Goal: Download file/media

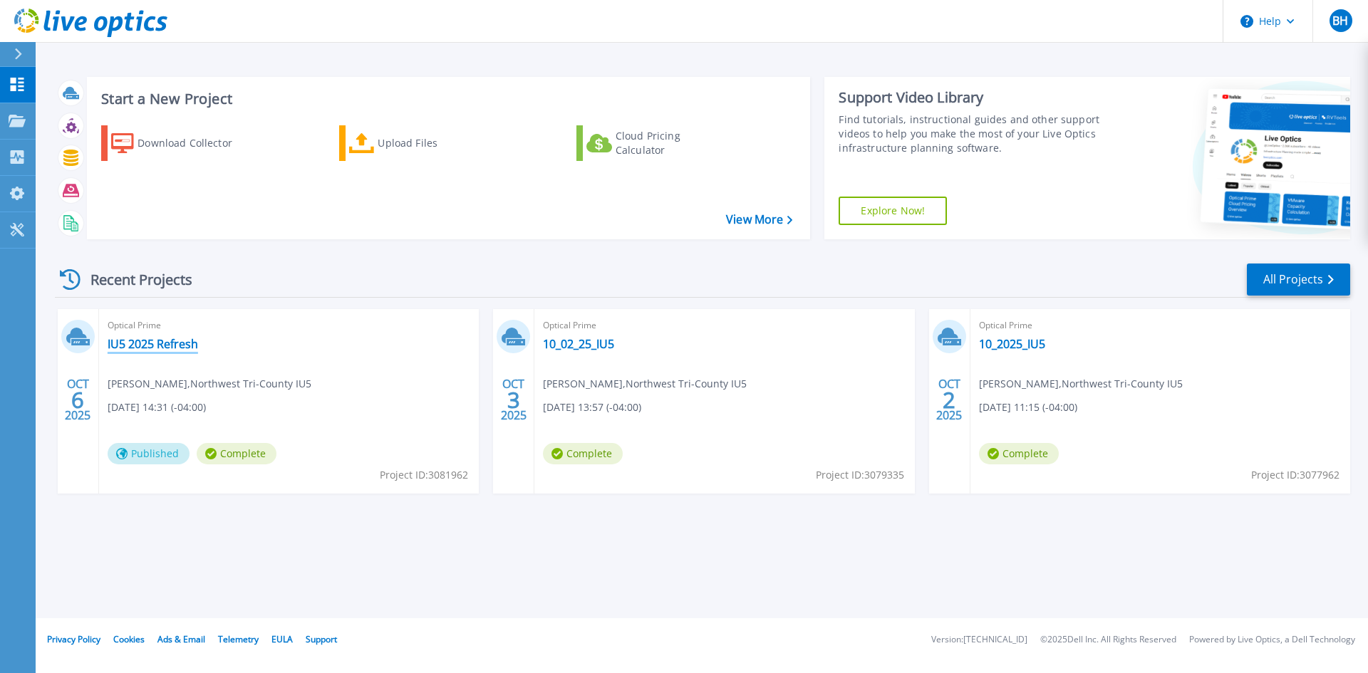
click at [160, 343] on link "IU5 2025 Refresh" at bounding box center [153, 344] width 90 height 14
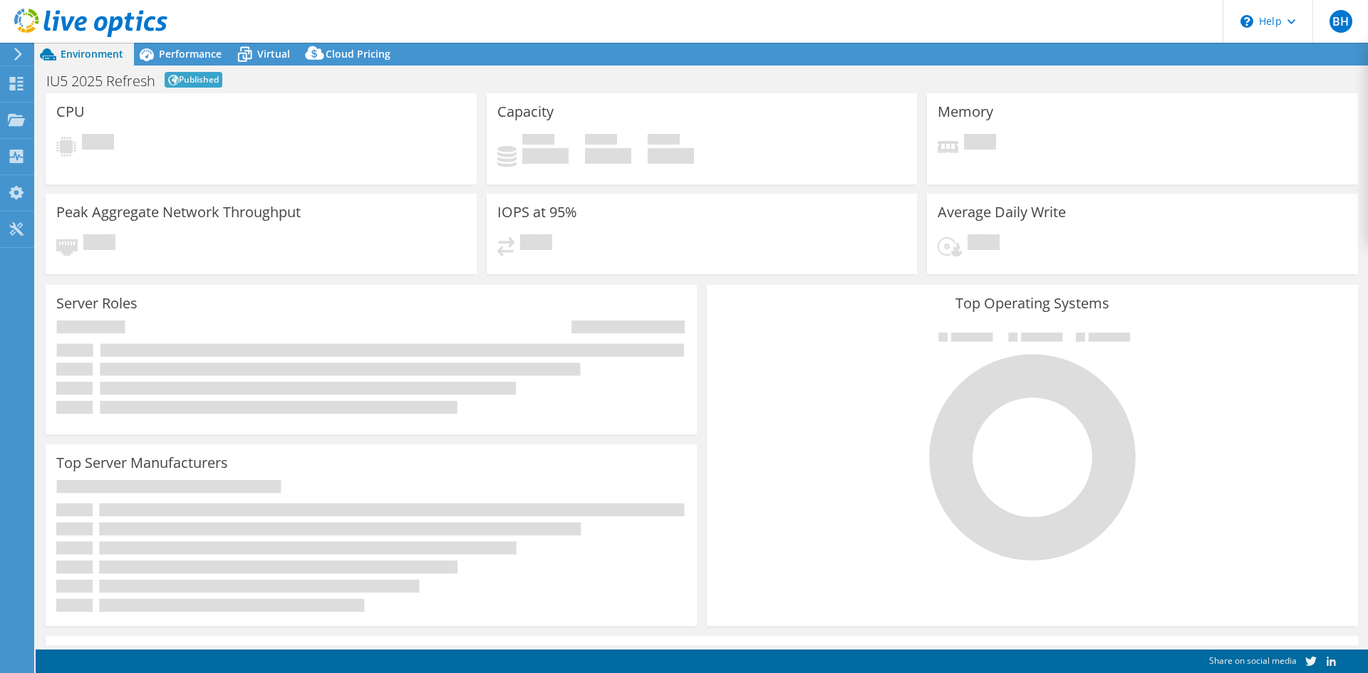
select select "USD"
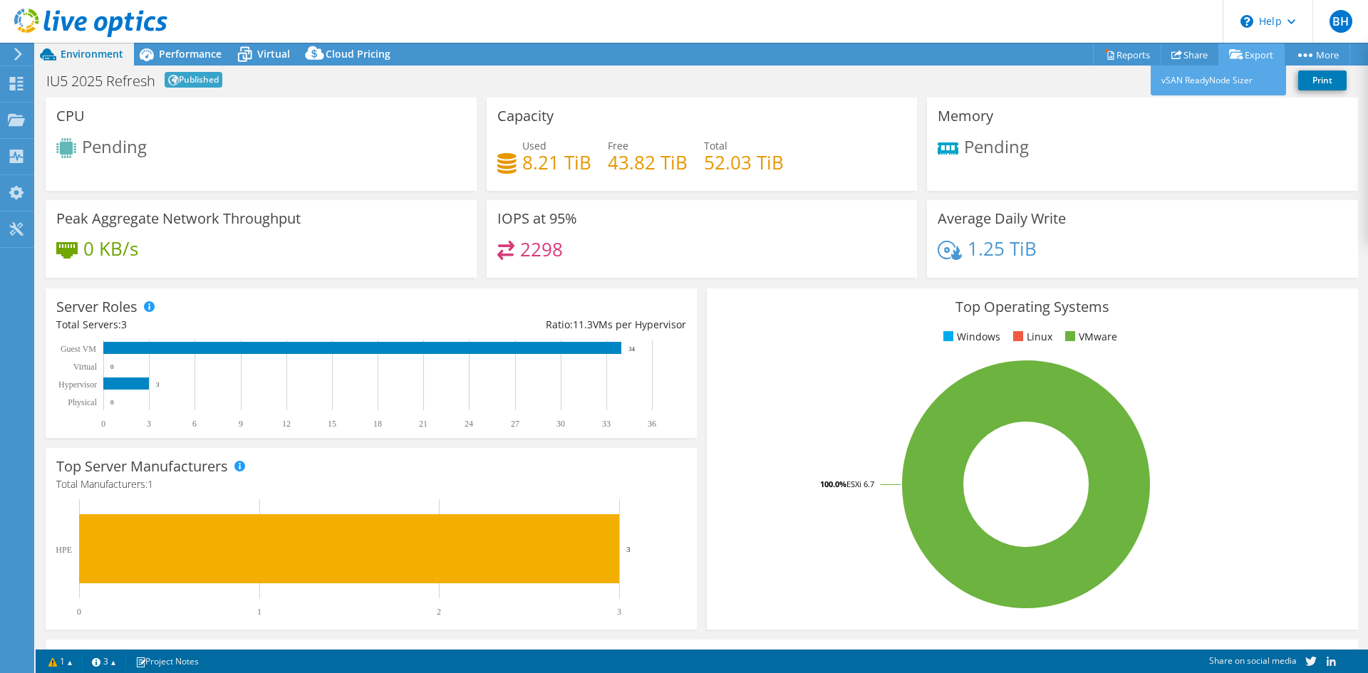
click at [1240, 53] on link "Export" at bounding box center [1251, 54] width 66 height 22
click at [1222, 81] on link "vSAN ReadyNode Sizer" at bounding box center [1218, 81] width 135 height 30
click at [1120, 58] on link "Reports" at bounding box center [1127, 54] width 68 height 22
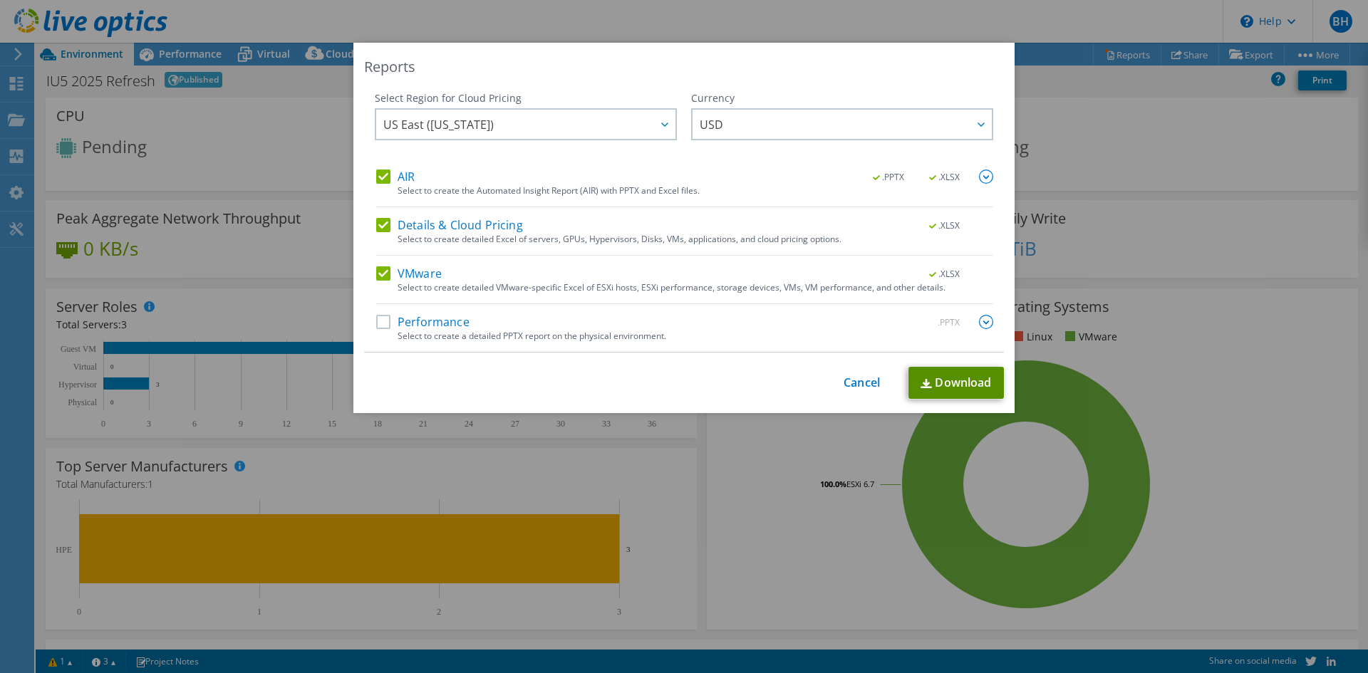
click at [933, 381] on link "Download" at bounding box center [955, 383] width 95 height 32
click at [377, 222] on label "Details & Cloud Pricing" at bounding box center [449, 225] width 147 height 14
click at [0, 0] on input "Details & Cloud Pricing" at bounding box center [0, 0] width 0 height 0
click at [873, 182] on span ".PPTX" at bounding box center [890, 177] width 54 height 10
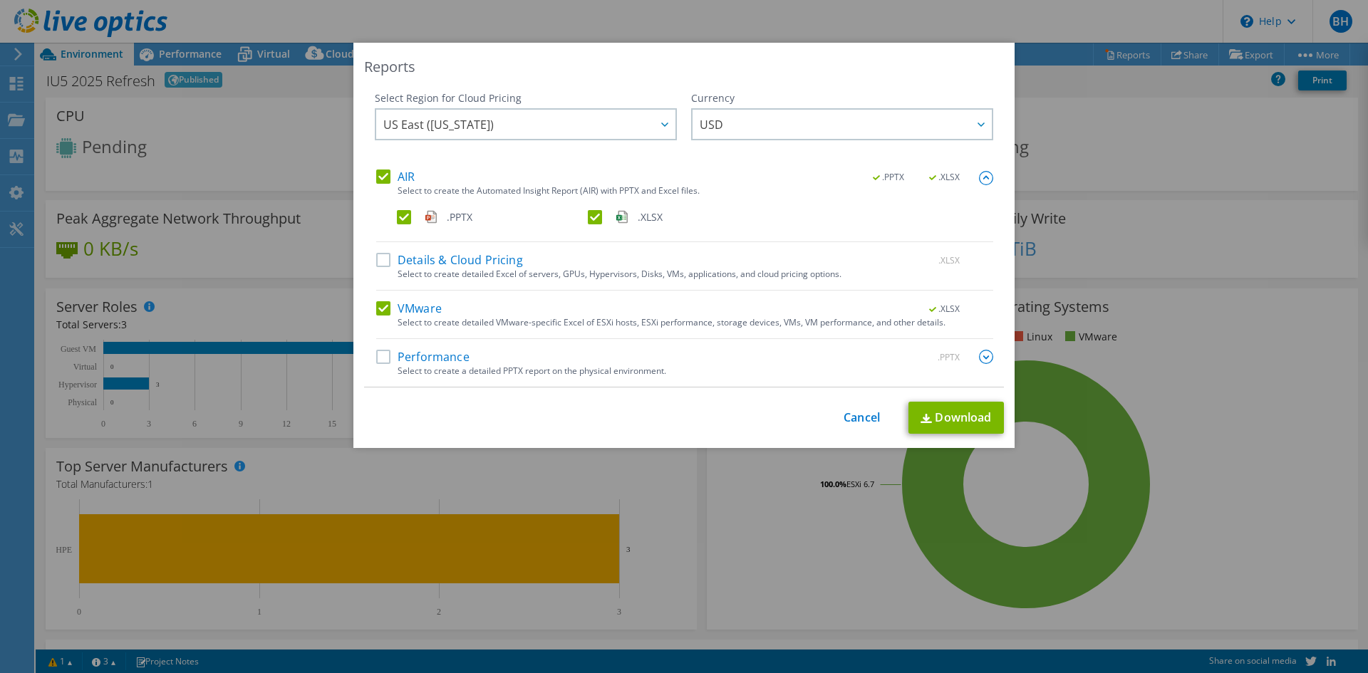
click at [398, 218] on label ".PPTX" at bounding box center [491, 217] width 188 height 14
click at [0, 0] on input ".PPTX" at bounding box center [0, 0] width 0 height 0
click at [940, 425] on link "Download" at bounding box center [955, 418] width 95 height 32
click at [376, 177] on label "AIR" at bounding box center [395, 177] width 38 height 14
click at [0, 0] on input "AIR" at bounding box center [0, 0] width 0 height 0
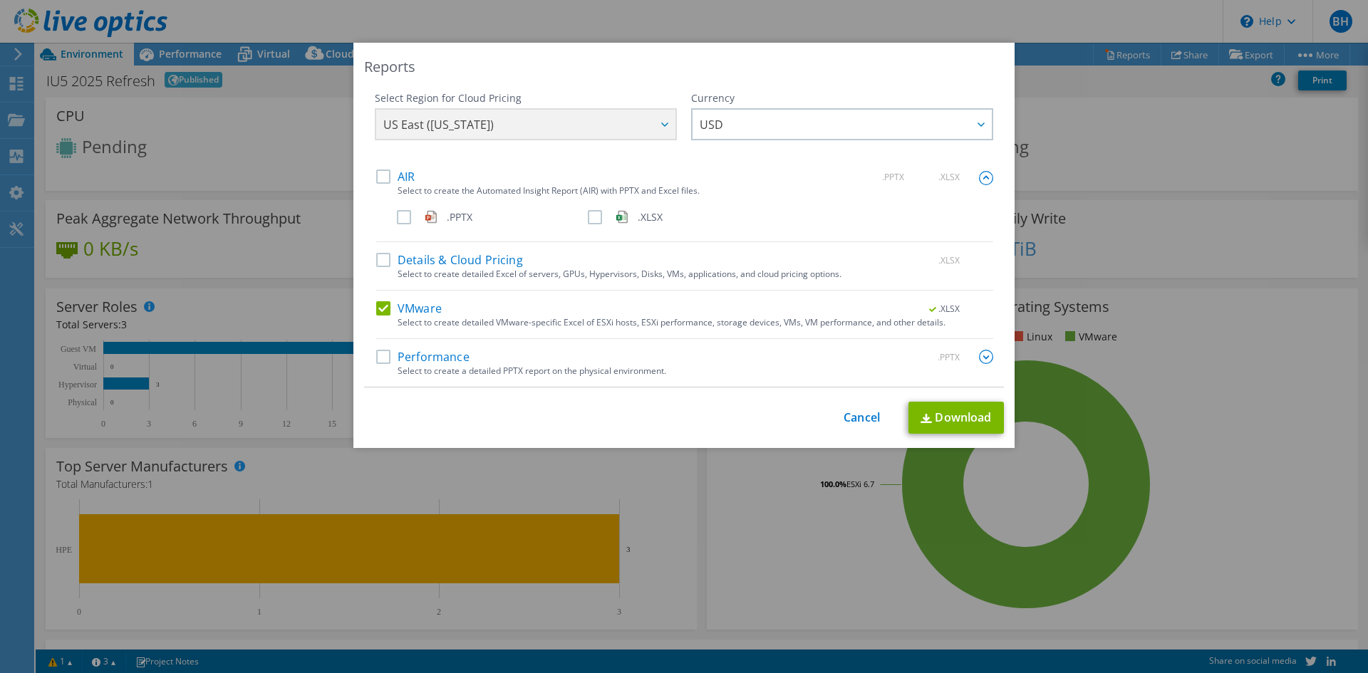
click at [378, 359] on label "Performance" at bounding box center [422, 357] width 93 height 14
click at [0, 0] on input "Performance" at bounding box center [0, 0] width 0 height 0
click at [379, 264] on label "Details & Cloud Pricing" at bounding box center [449, 260] width 147 height 14
click at [0, 0] on input "Details & Cloud Pricing" at bounding box center [0, 0] width 0 height 0
click at [948, 425] on link "Download" at bounding box center [955, 418] width 95 height 32
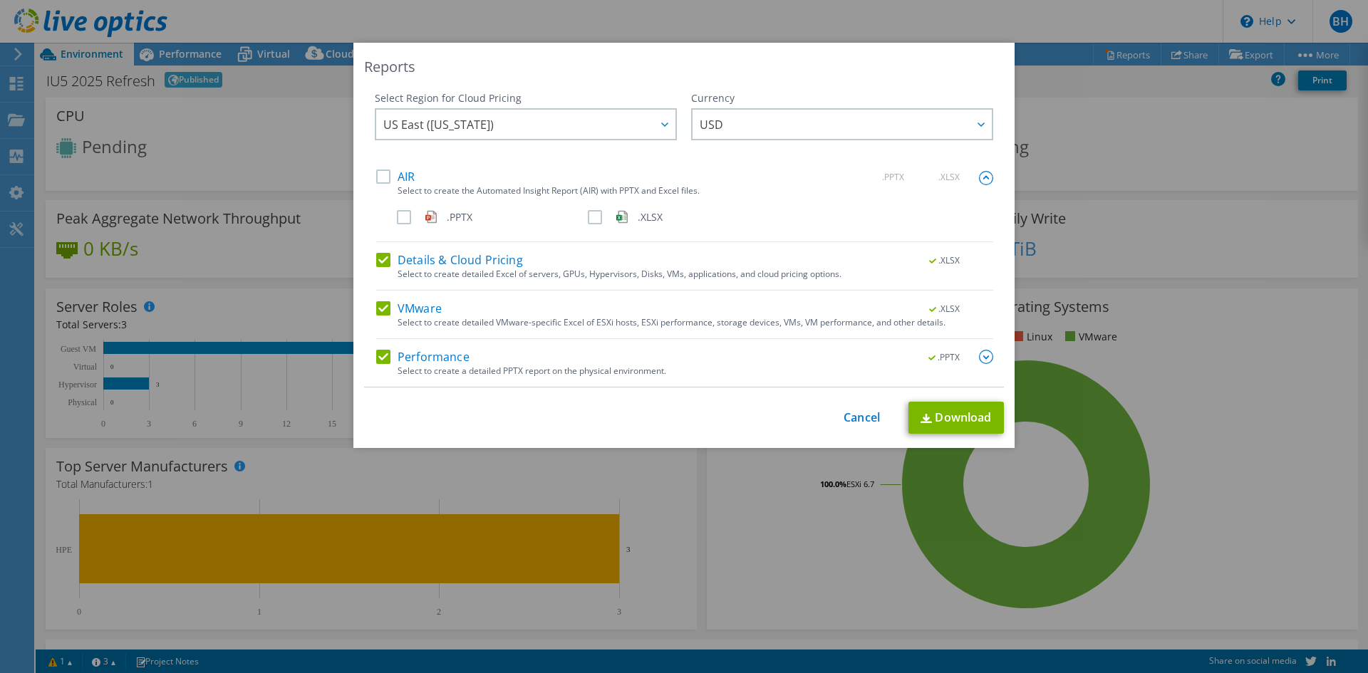
click at [376, 259] on label "Details & Cloud Pricing" at bounding box center [449, 260] width 147 height 14
click at [0, 0] on input "Details & Cloud Pricing" at bounding box center [0, 0] width 0 height 0
click at [968, 411] on link "Download" at bounding box center [955, 418] width 95 height 32
click at [866, 420] on link "Cancel" at bounding box center [862, 418] width 36 height 14
